Goal: Information Seeking & Learning: Learn about a topic

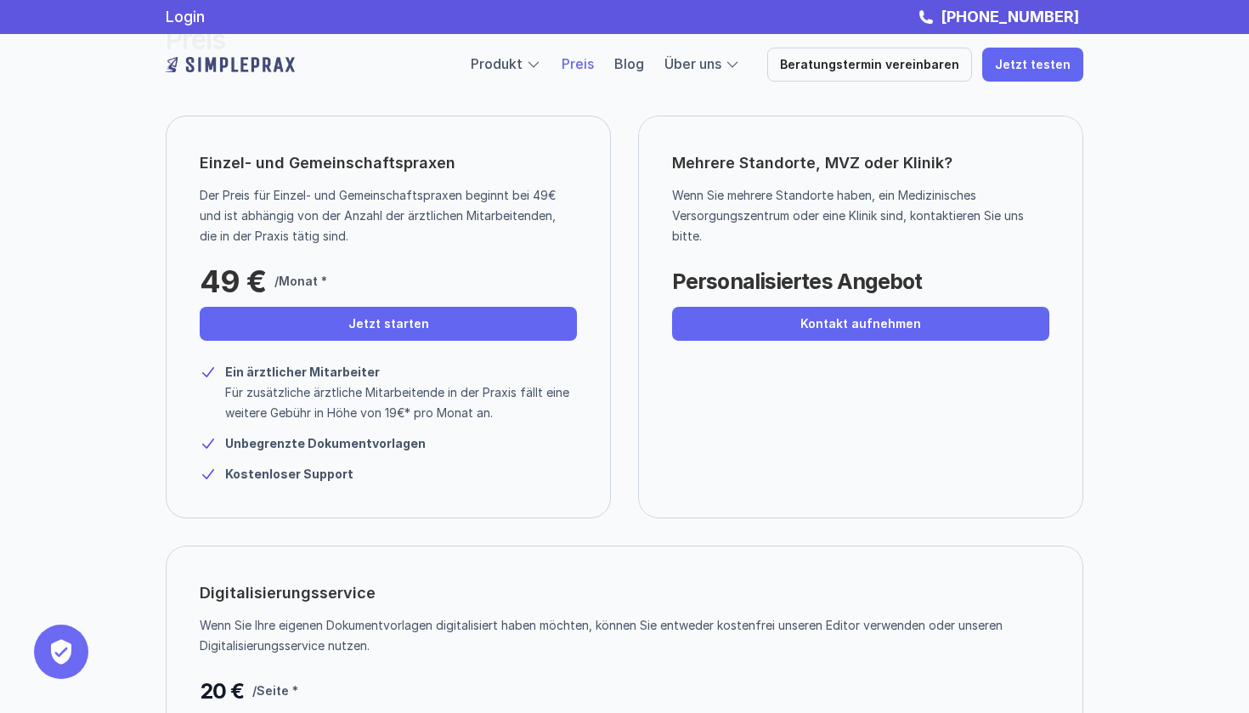
scroll to position [93, 0]
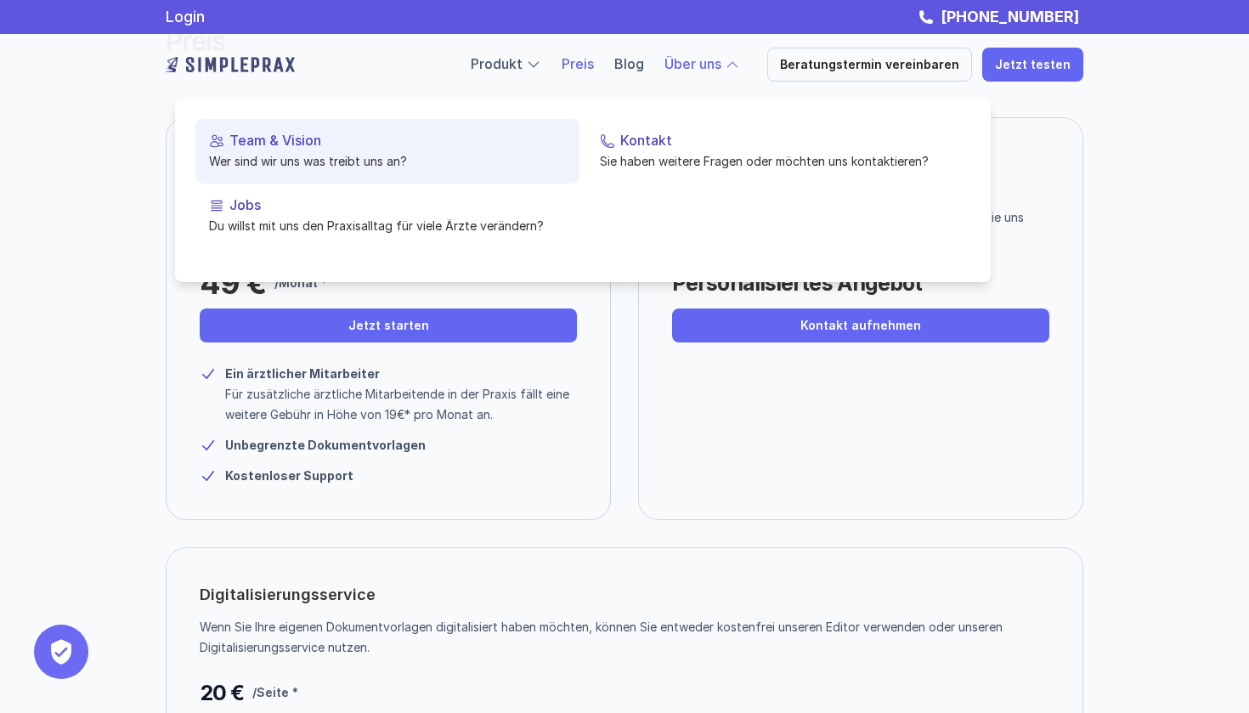
click at [286, 141] on p "Team & Vision" at bounding box center [397, 141] width 336 height 16
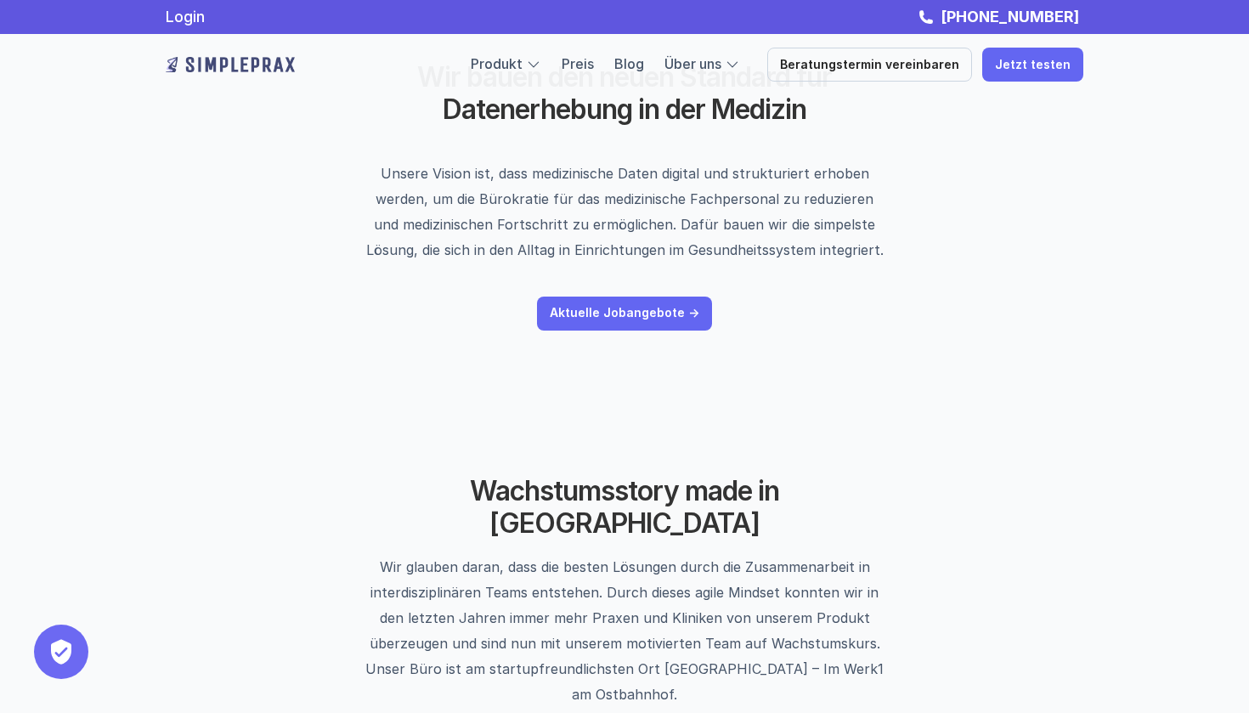
scroll to position [125, 0]
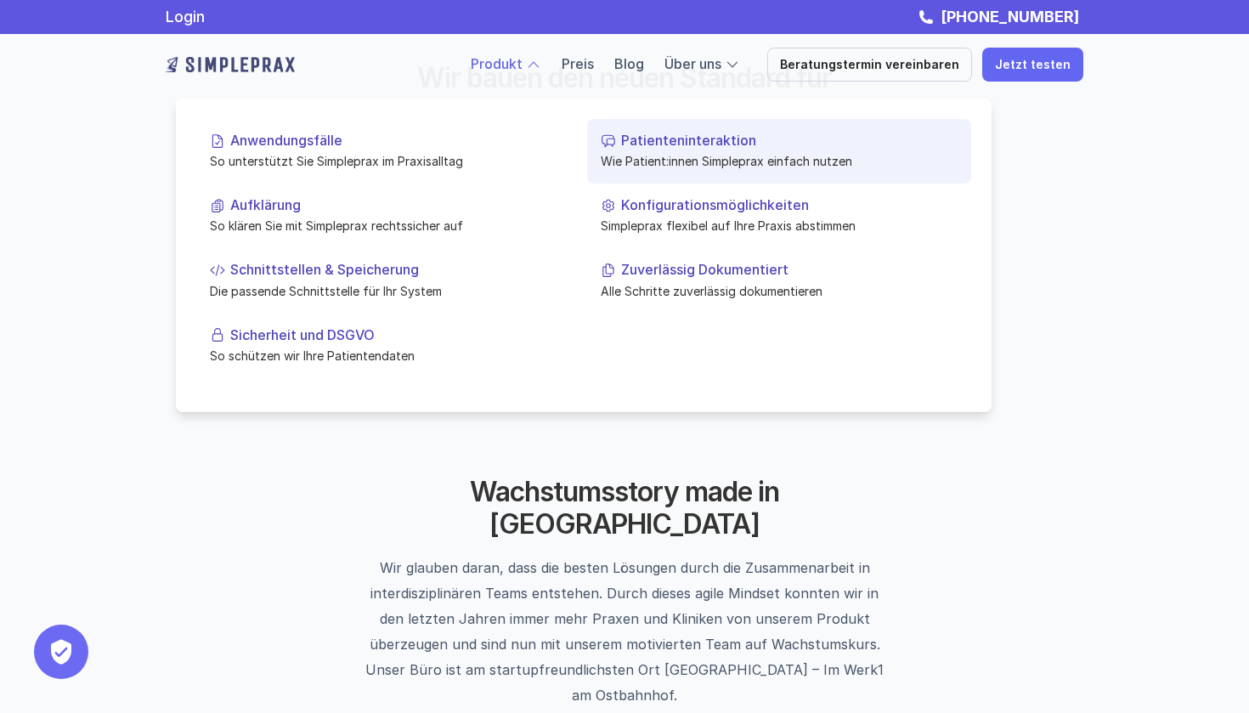
click at [650, 156] on p "Wie Patient:innen Simpleprax einfach nutzen" at bounding box center [779, 161] width 357 height 18
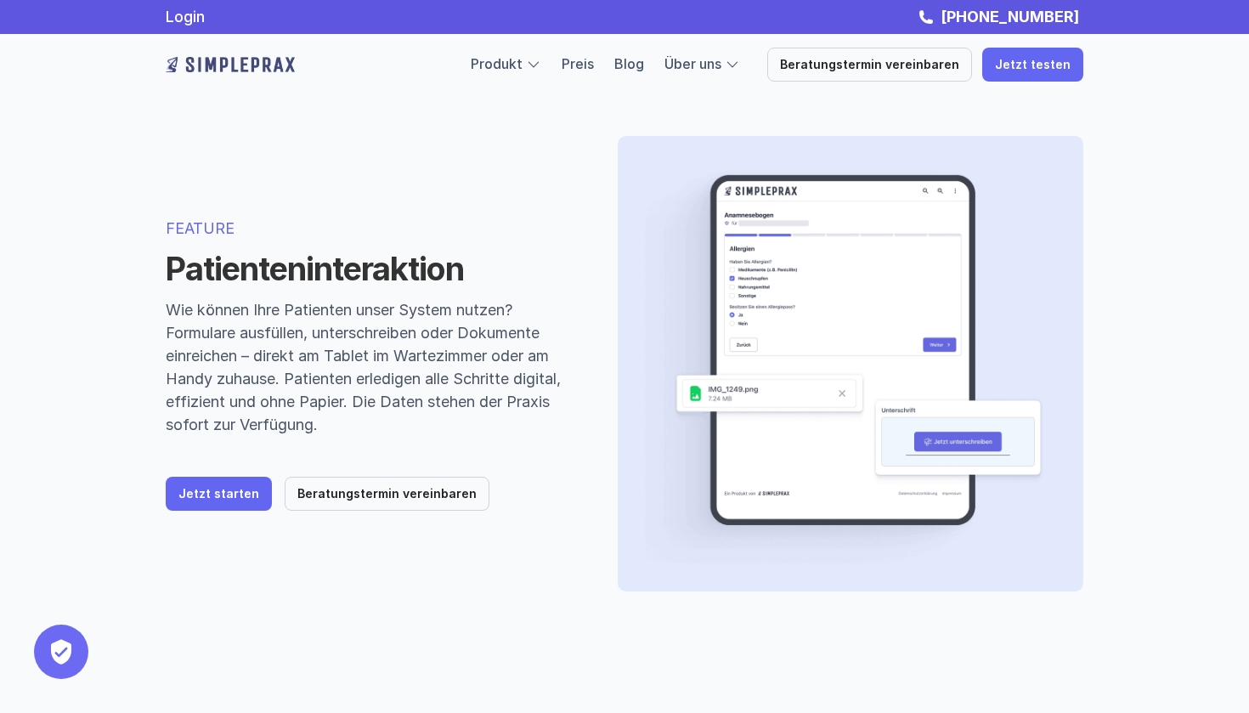
click at [708, 333] on img at bounding box center [844, 363] width 399 height 401
click at [745, 399] on img at bounding box center [844, 363] width 399 height 401
click at [947, 451] on img at bounding box center [844, 363] width 399 height 401
click at [523, 81] on div "Produkt Preis Blog Über uns Beratungstermin vereinbaren Jetzt testen" at bounding box center [777, 65] width 613 height 34
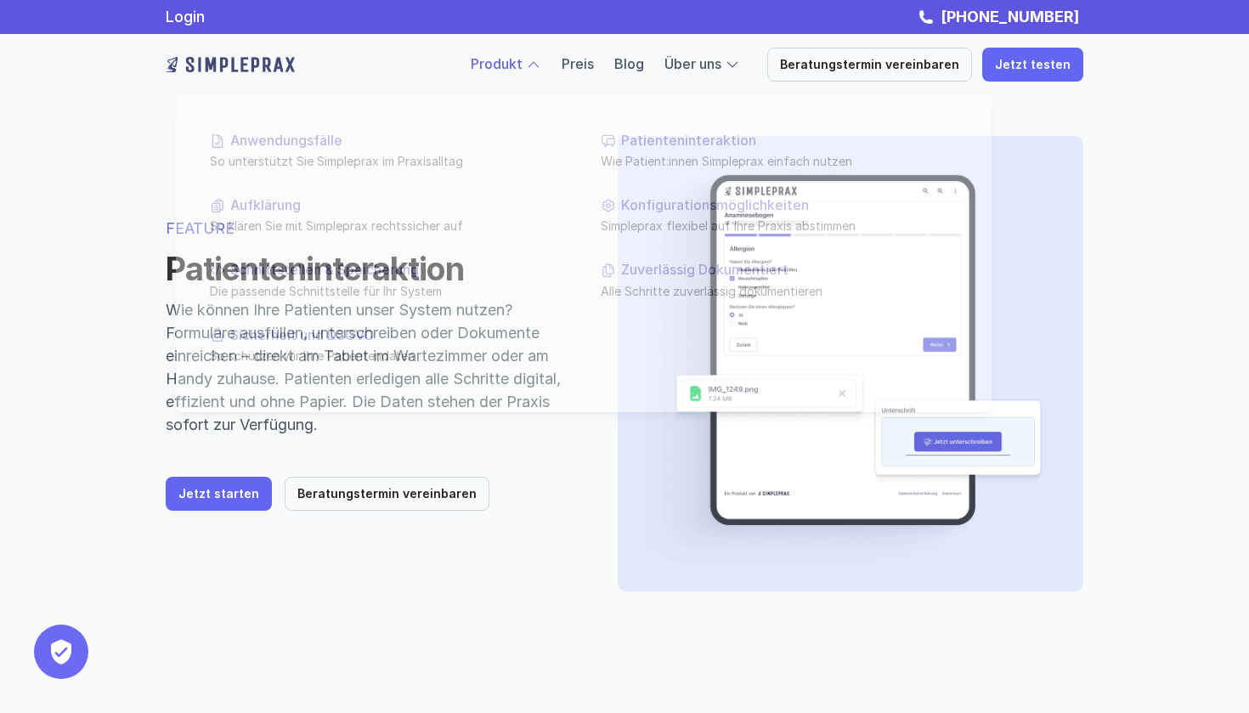
click at [523, 71] on link "Produkt" at bounding box center [497, 63] width 52 height 17
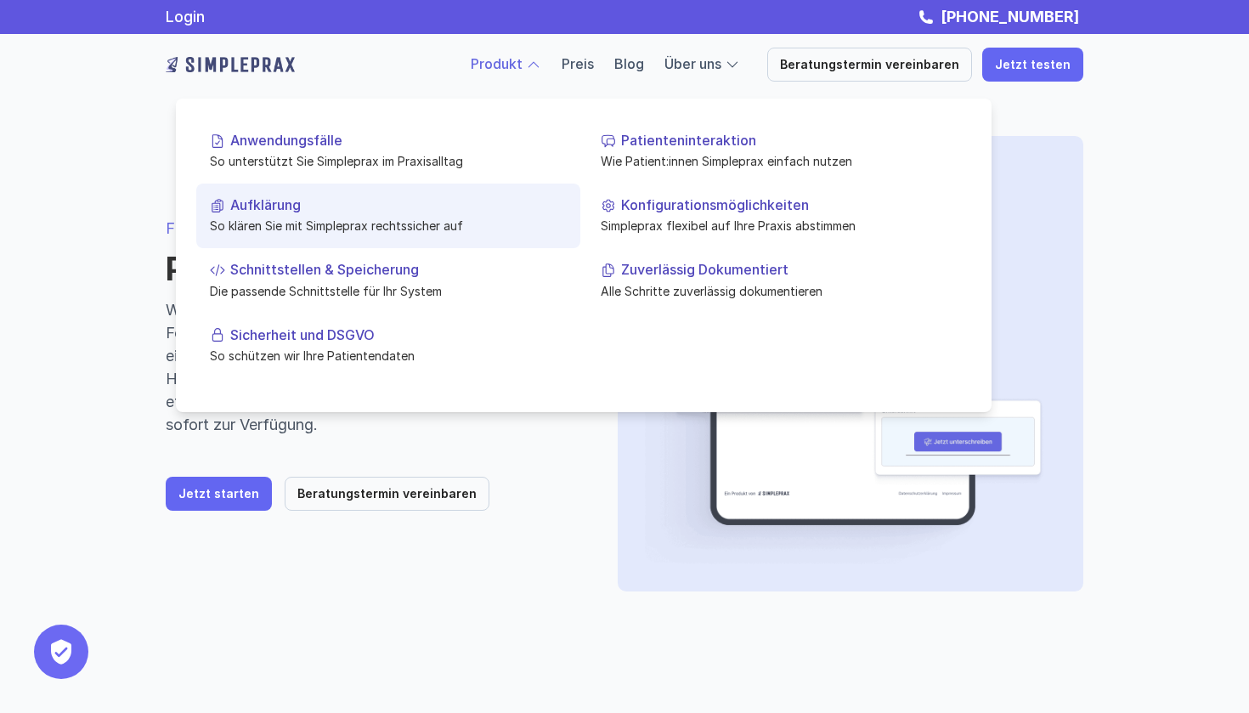
click at [330, 235] on link "Aufklärung So klären Sie mit Simpleprax rechtssicher auf" at bounding box center [388, 216] width 384 height 65
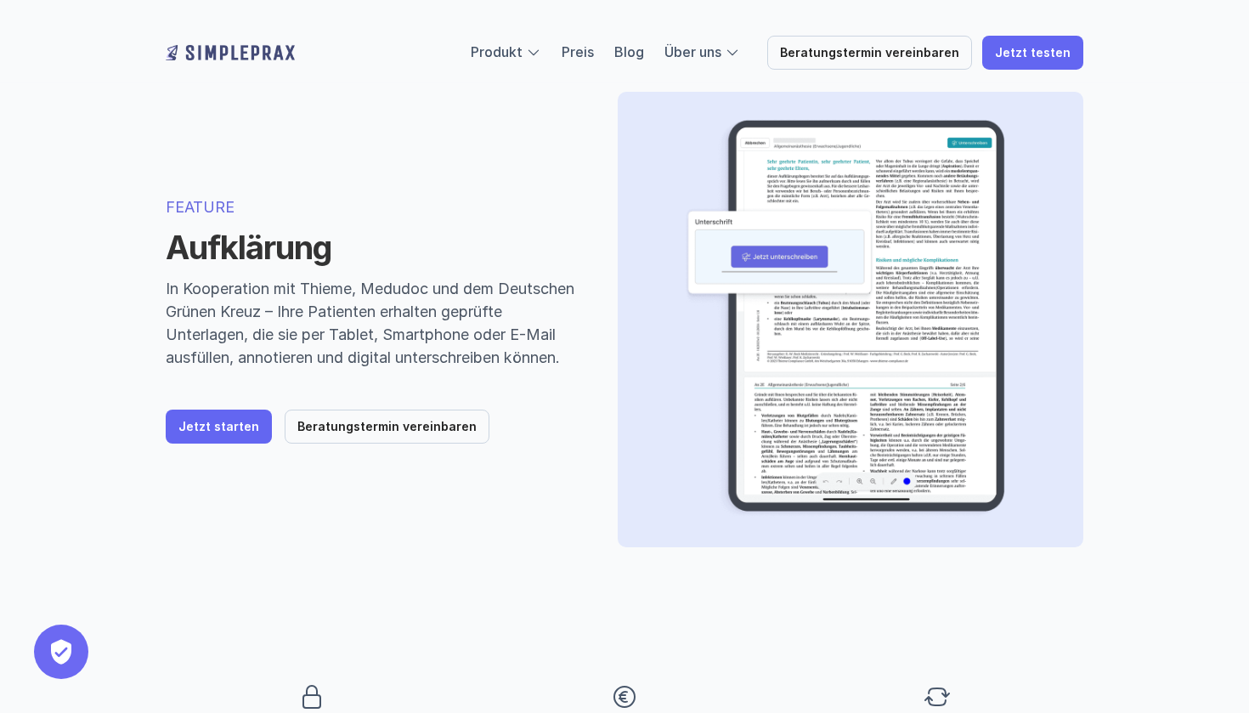
scroll to position [55, 0]
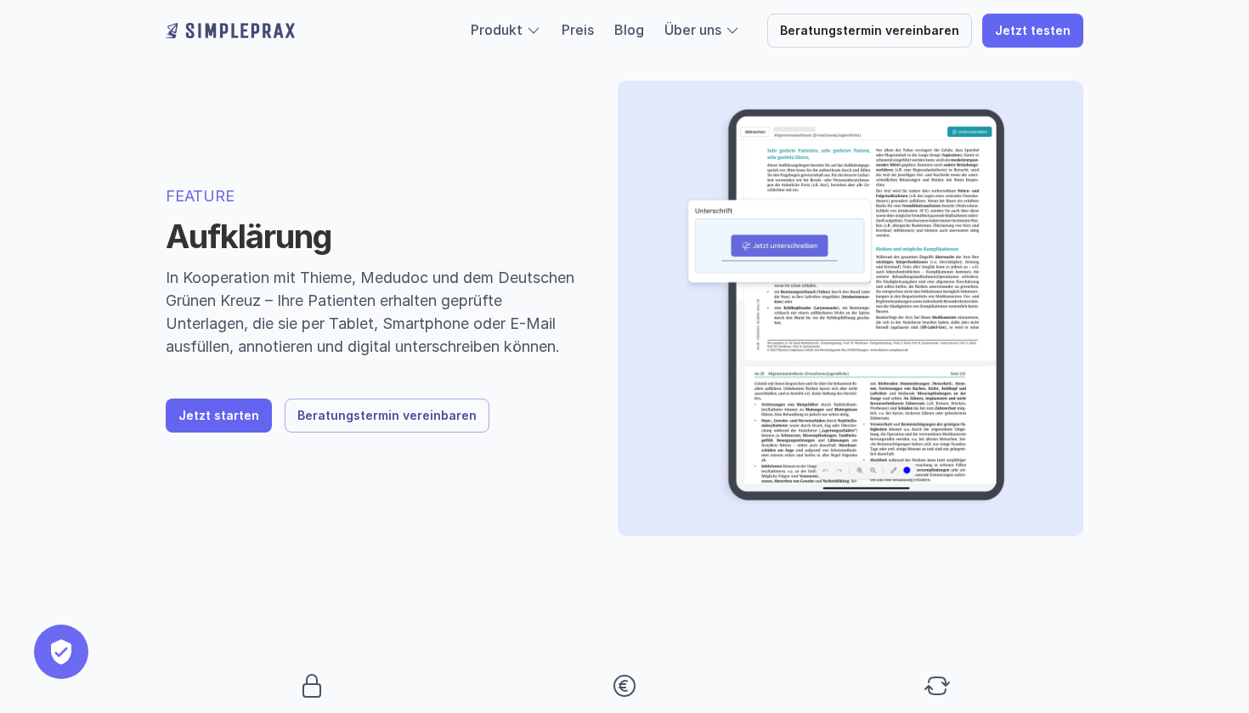
click at [251, 423] on p "Jetzt starten" at bounding box center [218, 416] width 81 height 14
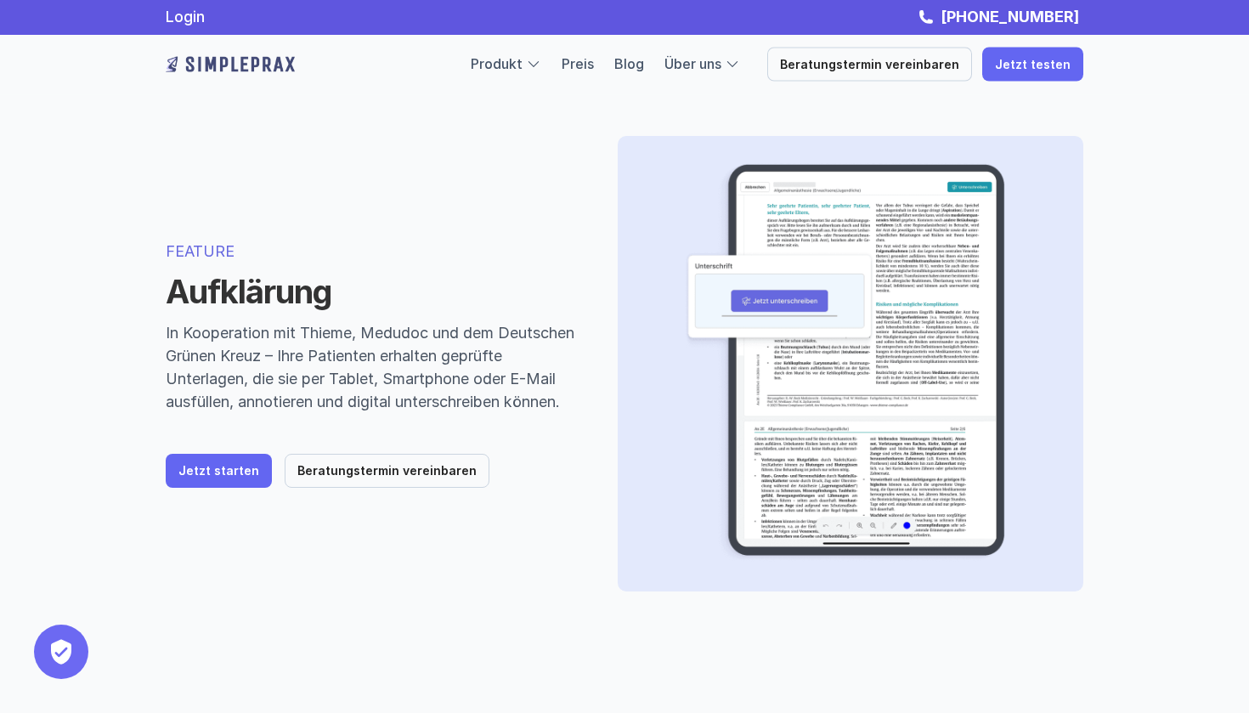
scroll to position [0, 0]
